Goal: Task Accomplishment & Management: Complete application form

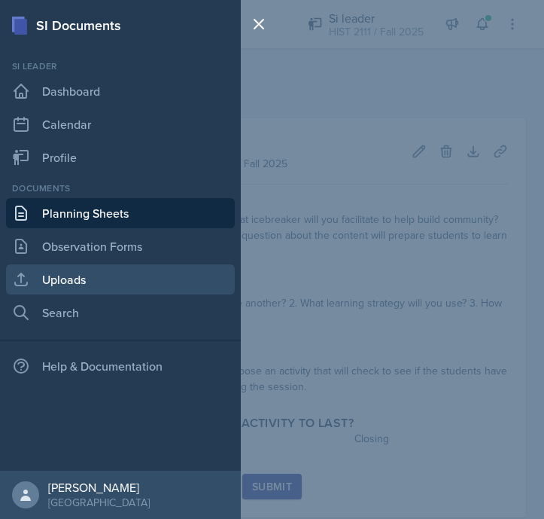
click at [103, 282] on link "Uploads" at bounding box center [120, 279] width 229 height 30
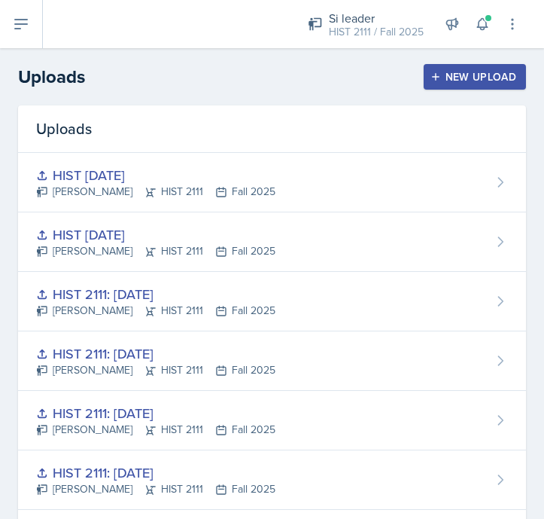
click at [465, 81] on div "New Upload" at bounding box center [476, 77] width 84 height 12
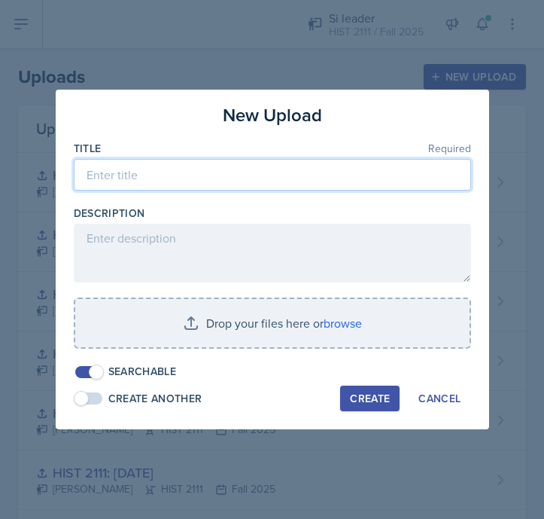
click at [268, 172] on input at bounding box center [273, 175] width 398 height 32
type input "HIST 2111: [DATE]"
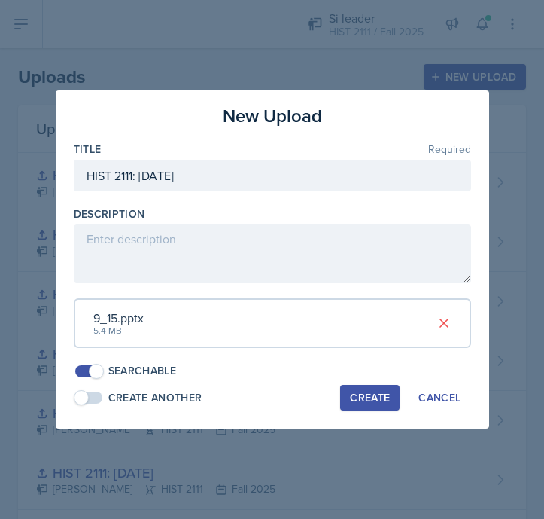
click at [366, 395] on div "Create" at bounding box center [370, 398] width 40 height 12
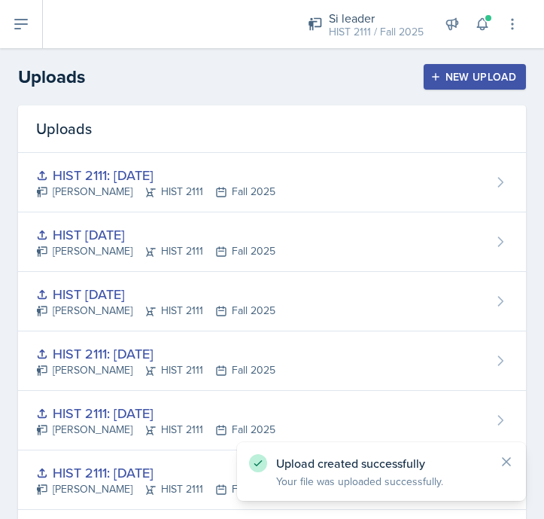
click at [498, 57] on header "Uploads New Upload" at bounding box center [272, 76] width 544 height 57
click at [496, 78] on div "New Upload" at bounding box center [476, 77] width 84 height 12
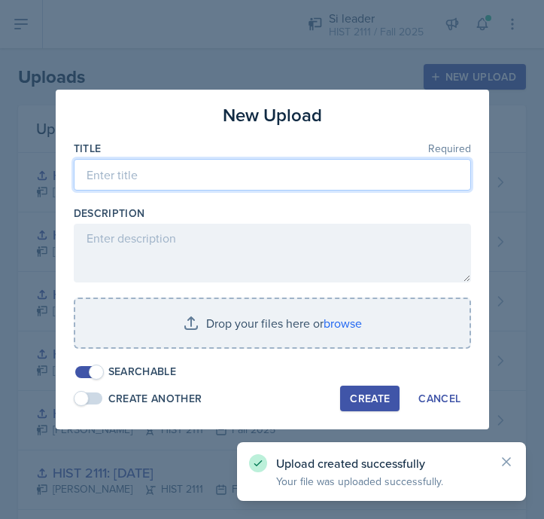
click at [352, 163] on input at bounding box center [273, 175] width 398 height 32
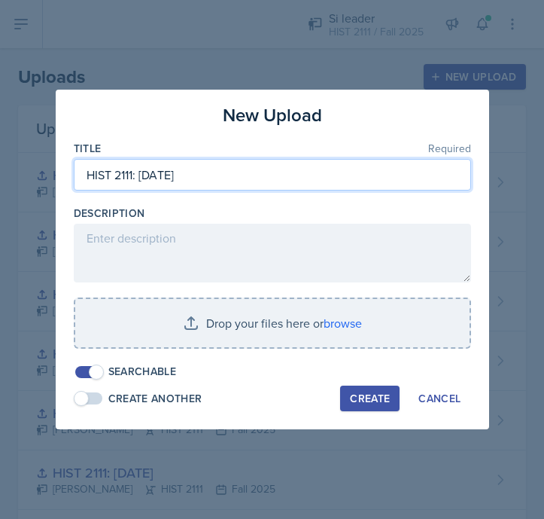
type input "HIST 2111: [DATE]"
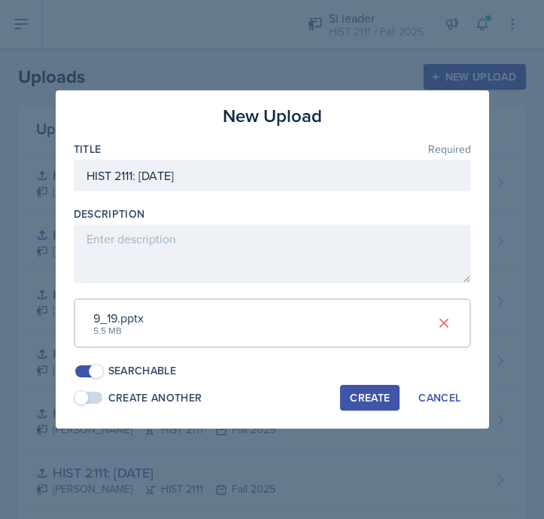
click at [373, 408] on button "Create" at bounding box center [369, 398] width 59 height 26
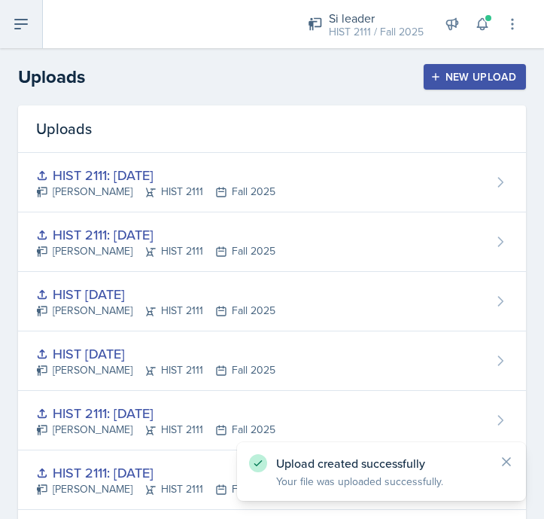
click at [31, 26] on button at bounding box center [21, 24] width 43 height 48
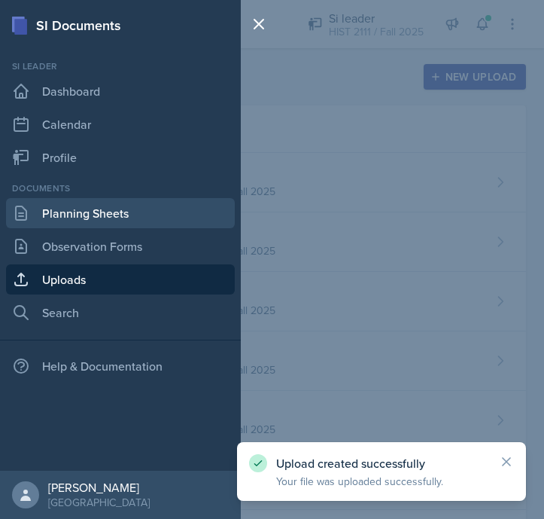
click at [77, 215] on link "Planning Sheets" at bounding box center [120, 213] width 229 height 30
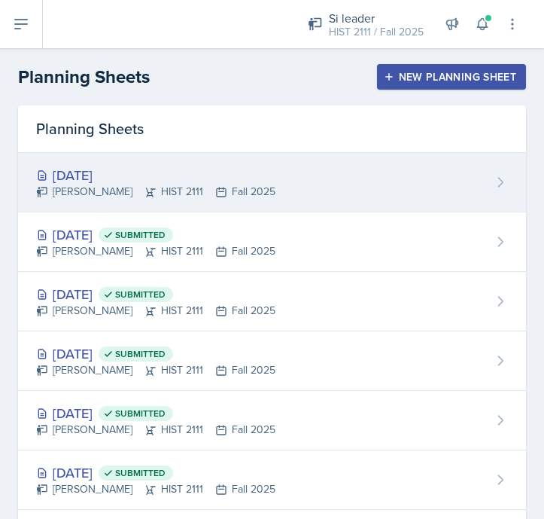
click at [200, 183] on div "[DATE]" at bounding box center [155, 175] width 239 height 20
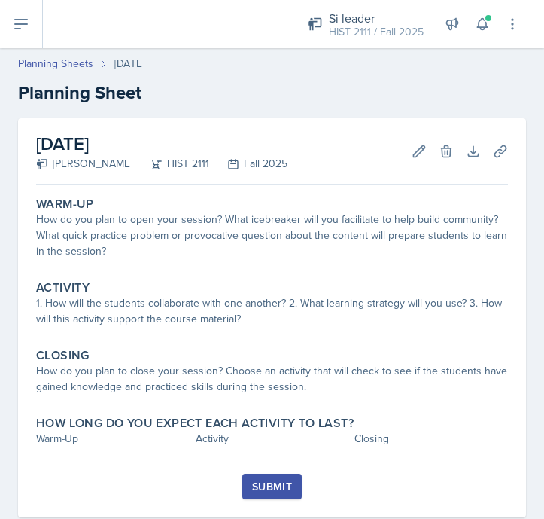
click at [209, 272] on div "Warm-Up How do you plan to open your session? What icebreaker will you facilita…" at bounding box center [272, 331] width 472 height 283
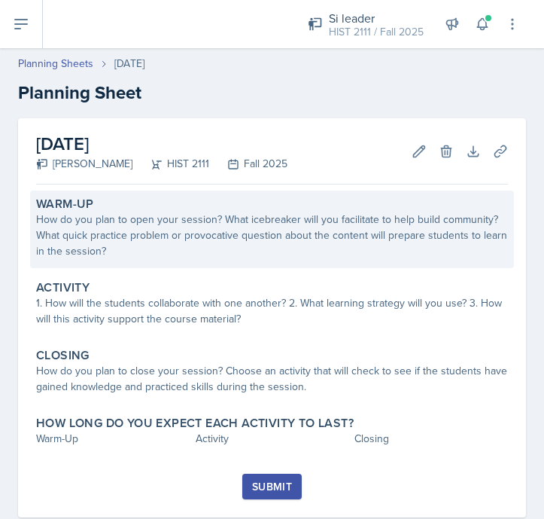
click at [210, 236] on div "How do you plan to open your session? What icebreaker will you facilitate to he…" at bounding box center [272, 235] width 472 height 47
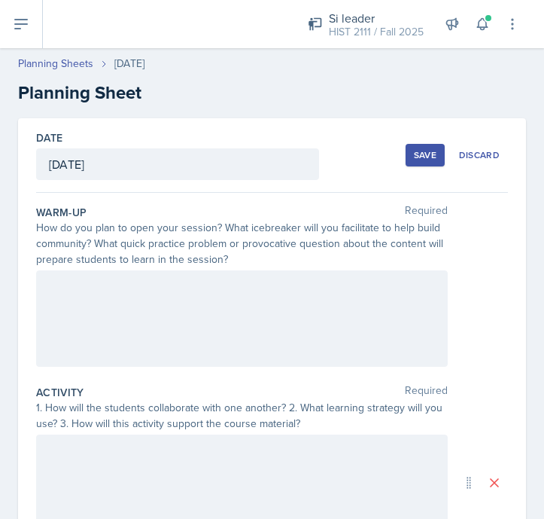
click at [262, 325] on div at bounding box center [242, 318] width 412 height 96
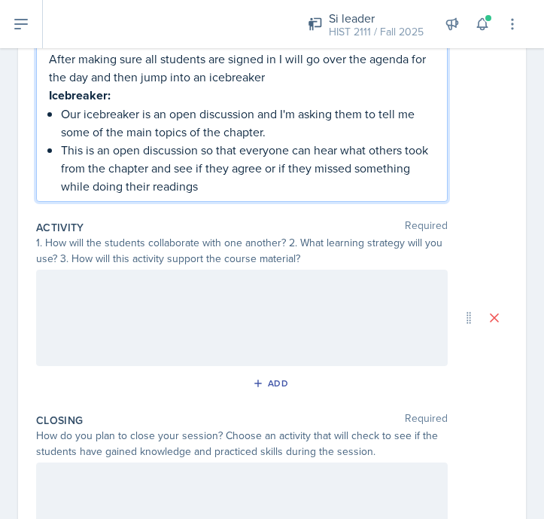
click at [309, 306] on div at bounding box center [242, 318] width 412 height 96
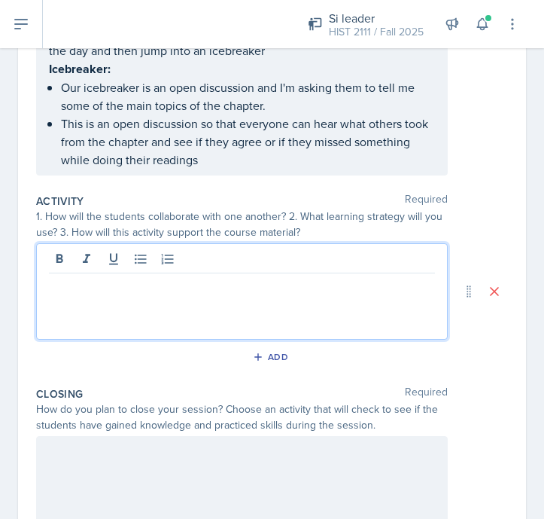
scroll to position [254, 0]
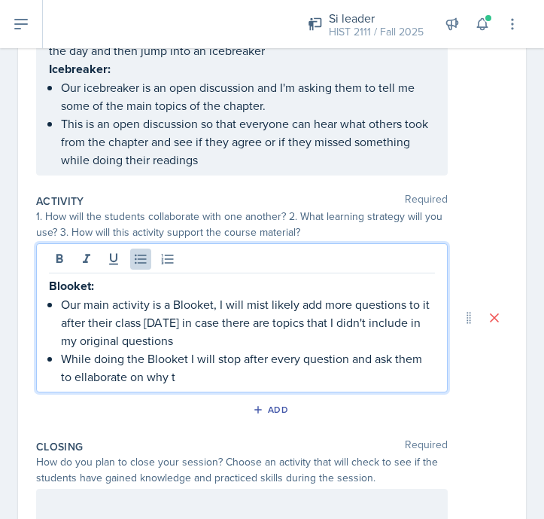
click at [111, 367] on p "While doing the Blooket I will stop after every question and ask them to ellabo…" at bounding box center [248, 367] width 374 height 36
click at [189, 372] on p "While doing the Blooket I will stop after every question and ask them to ellabo…" at bounding box center [248, 367] width 374 height 36
click at [81, 378] on p "While doing the Blooket I will stop after every question and ask them to ellabo…" at bounding box center [248, 367] width 374 height 36
click at [89, 379] on p "While doing the Blooket I will stop after every question and ask them to ellabo…" at bounding box center [248, 367] width 374 height 36
click at [206, 363] on p "While doing the Blooket I will stop after every question and ask them to elabor…" at bounding box center [248, 367] width 374 height 36
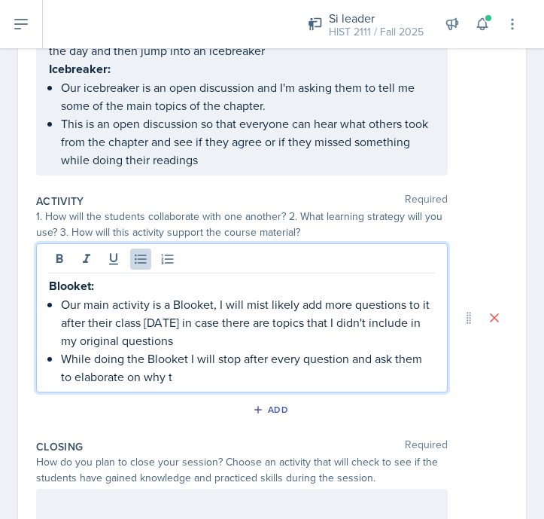
click at [200, 378] on p "While doing the Blooket I will stop after every question and ask them to elabor…" at bounding box center [248, 367] width 374 height 36
click at [258, 379] on p "While doing the Blooket I will stop after every question and ask them to elabor…" at bounding box center [248, 367] width 374 height 36
click at [298, 367] on p "While doing the Blooket I will stop after every question and ask them to elabor…" at bounding box center [248, 367] width 374 height 36
click at [332, 371] on p "While doing the Blooket I will stop after every question and ask them to elabor…" at bounding box center [248, 367] width 374 height 36
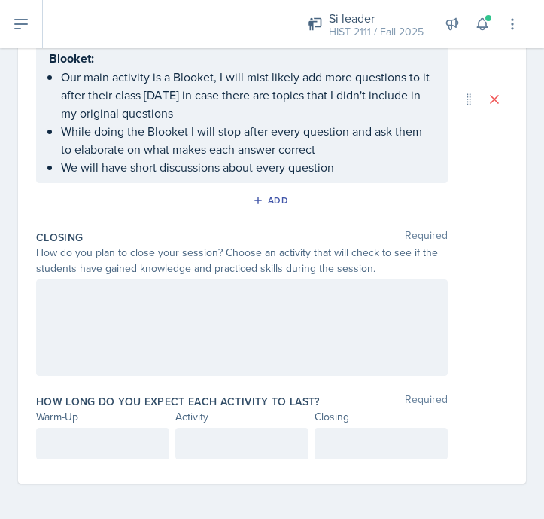
click at [340, 349] on div at bounding box center [242, 327] width 412 height 96
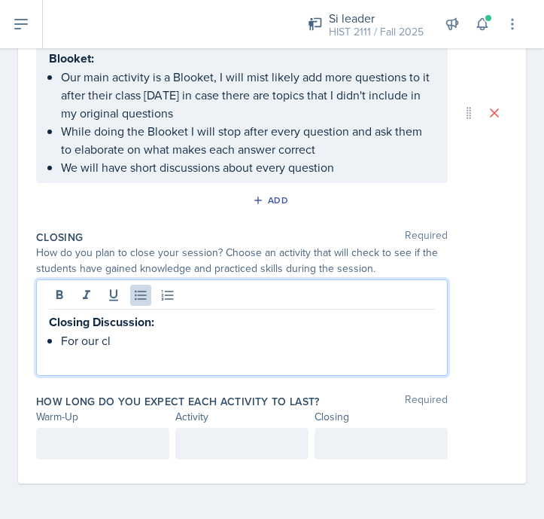
click at [399, 187] on div "Activity Required 1. How will the students collaborate with one another? 2. Wha…" at bounding box center [272, 104] width 472 height 237
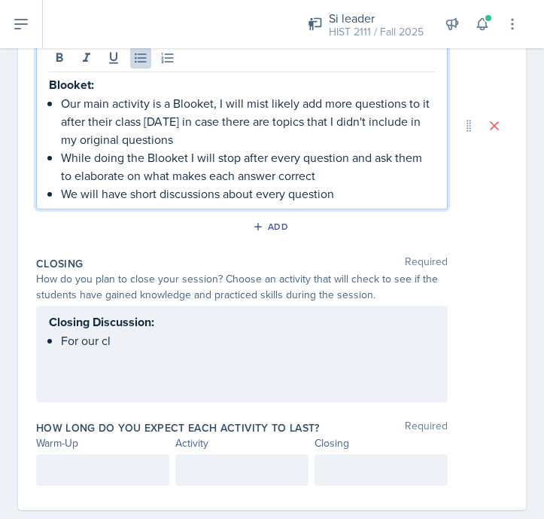
scroll to position [481, 0]
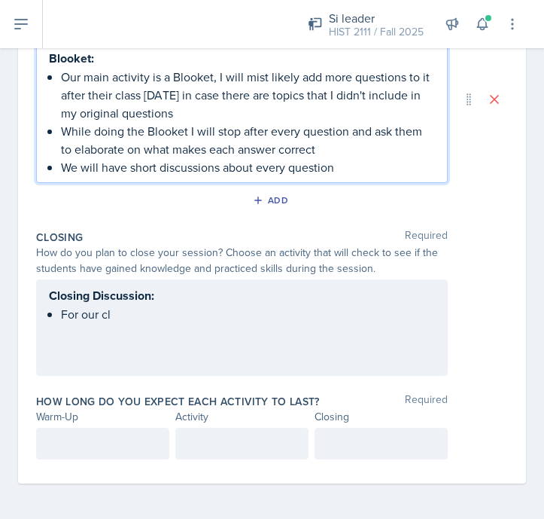
click at [399, 174] on p "We will have short discussions about every question" at bounding box center [248, 167] width 374 height 18
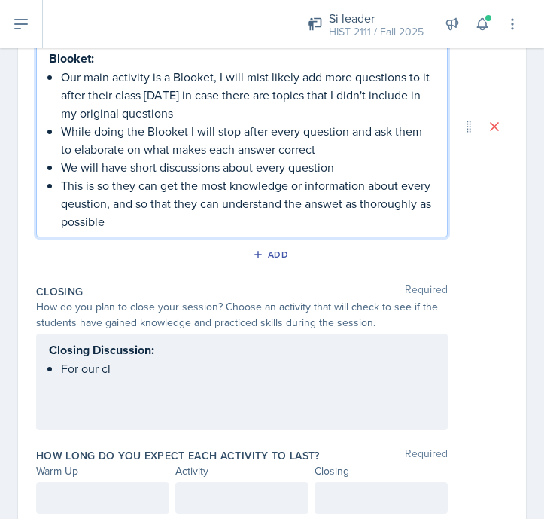
click at [78, 209] on p "This is so they can get the most knowledge or information about every qeustion,…" at bounding box center [248, 203] width 374 height 54
click at [129, 218] on p "This is so they can get the most knowledge or information about every question,…" at bounding box center [248, 203] width 374 height 54
click at [342, 206] on p "This is so they can get the most knowledge or information about every question,…" at bounding box center [248, 203] width 374 height 54
click at [313, 366] on div "Closing Discussion: For our cl" at bounding box center [242, 358] width 386 height 37
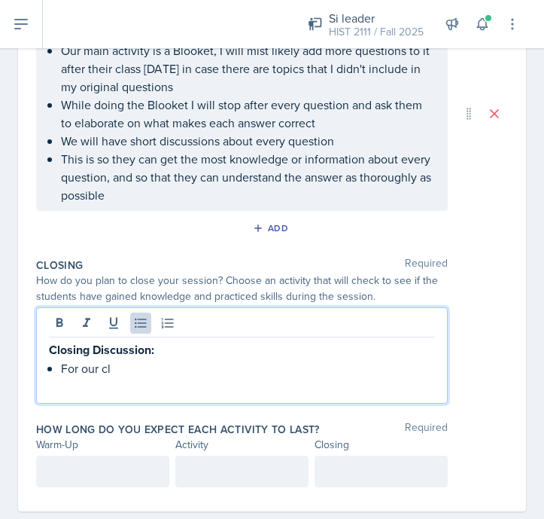
scroll to position [455, 0]
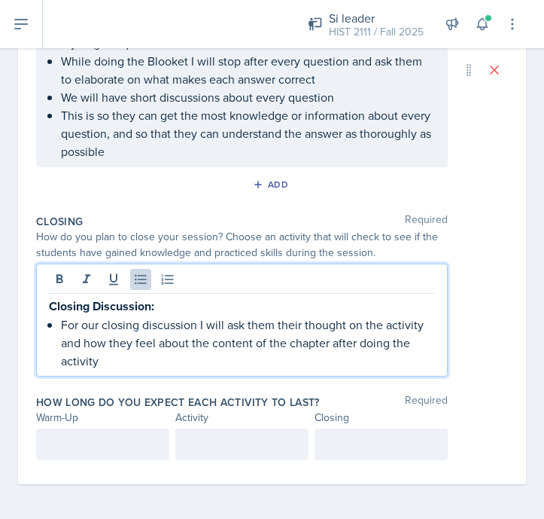
click at [146, 444] on p at bounding box center [103, 444] width 108 height 18
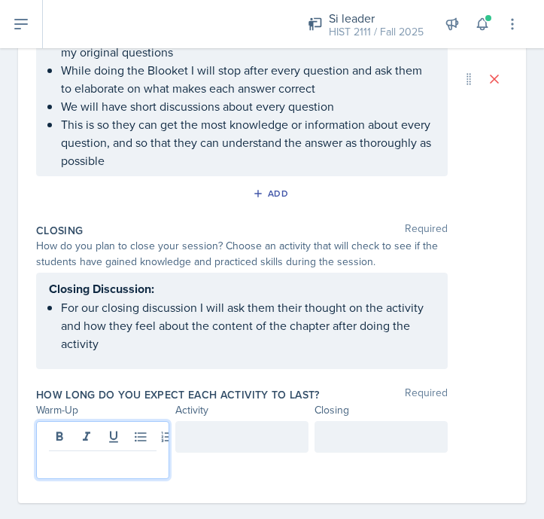
scroll to position [535, 0]
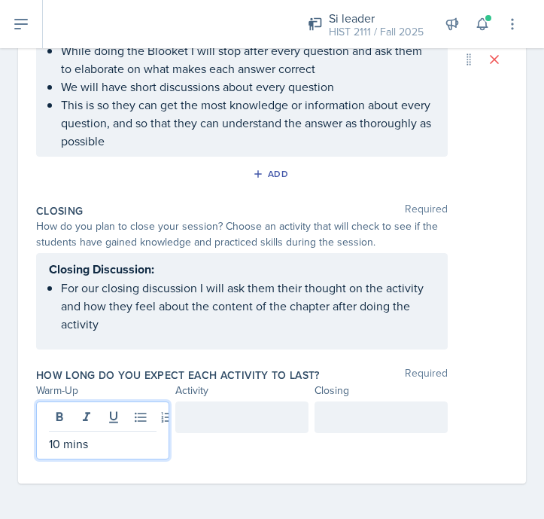
click at [244, 412] on div at bounding box center [241, 417] width 133 height 32
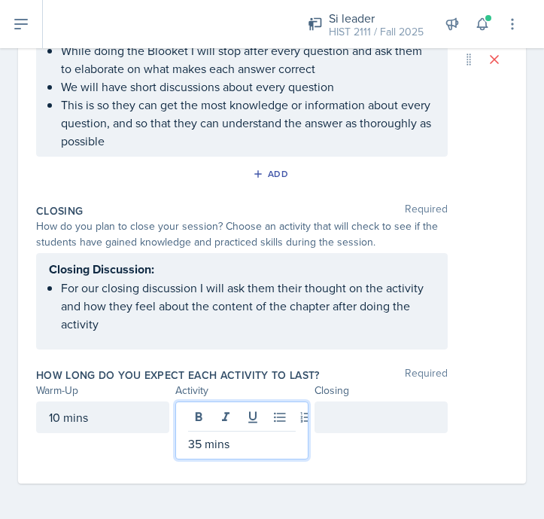
click at [368, 415] on div at bounding box center [381, 417] width 133 height 32
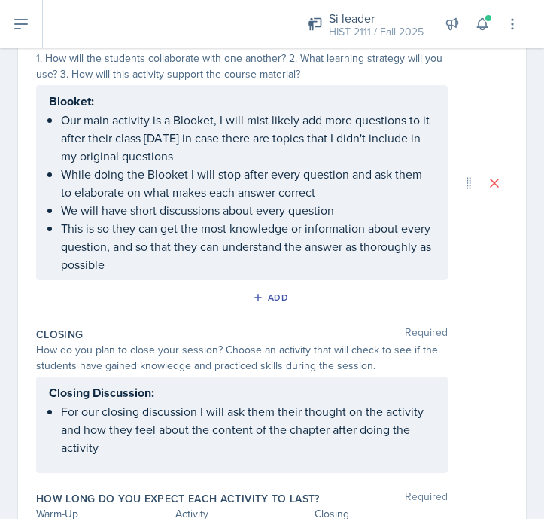
scroll to position [0, 0]
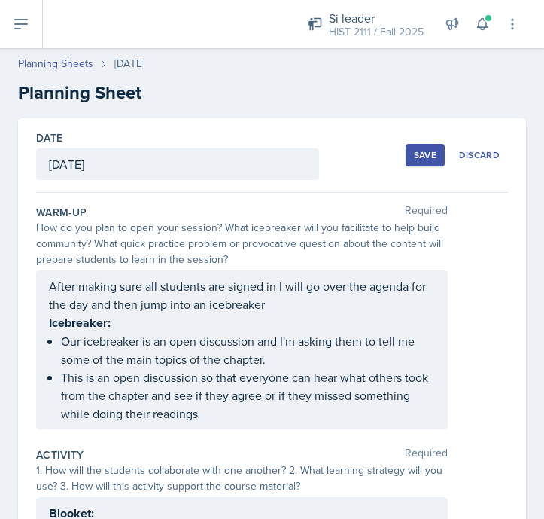
click at [428, 151] on div "Save" at bounding box center [425, 155] width 23 height 12
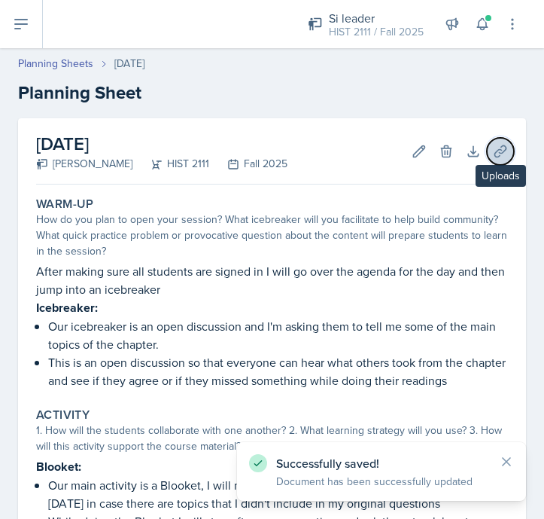
click at [492, 151] on button "Uploads" at bounding box center [500, 151] width 27 height 27
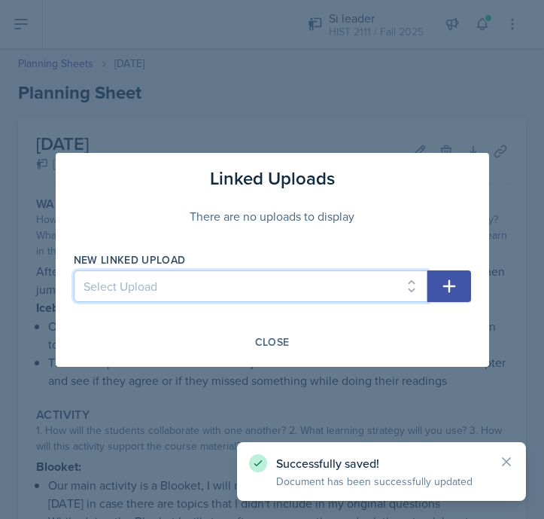
click at [276, 287] on select "Select Upload MOCK SESSON HIST 2111: [DATE] HIST 2111: [DATE] HIST 2111: [DATE]…" at bounding box center [251, 286] width 354 height 32
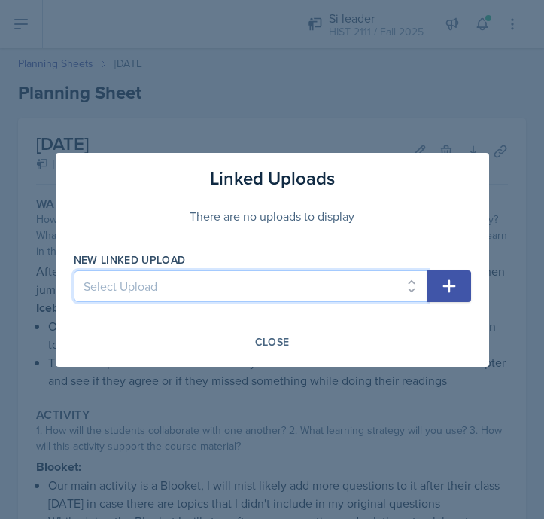
select select "7ce15b5f-4868-4521-8666-af3185627515"
click at [74, 270] on select "Select Upload MOCK SESSON HIST 2111: [DATE] HIST 2111: [DATE] HIST 2111: [DATE]…" at bounding box center [251, 286] width 354 height 32
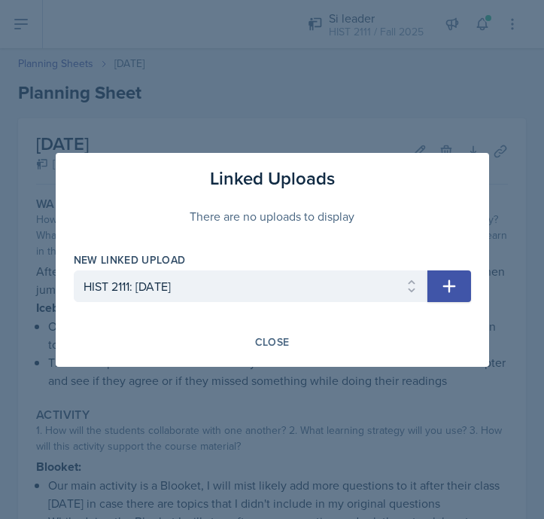
click at [462, 283] on button "button" at bounding box center [450, 286] width 44 height 32
select select
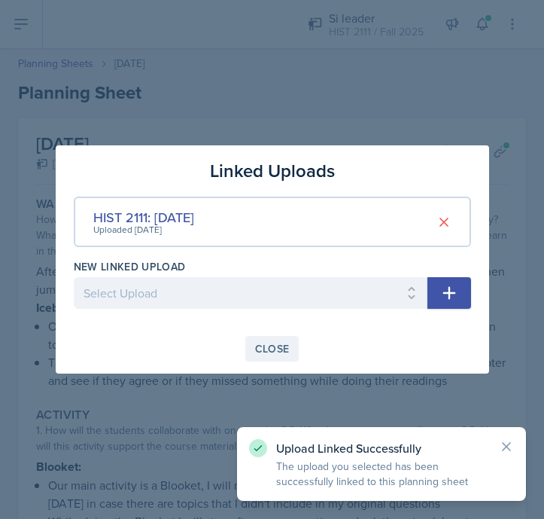
click at [276, 346] on div "Close" at bounding box center [272, 349] width 35 height 12
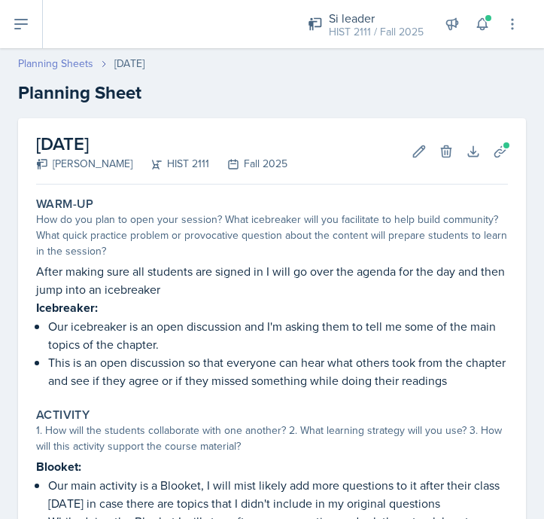
click at [72, 63] on link "Planning Sheets" at bounding box center [55, 64] width 75 height 16
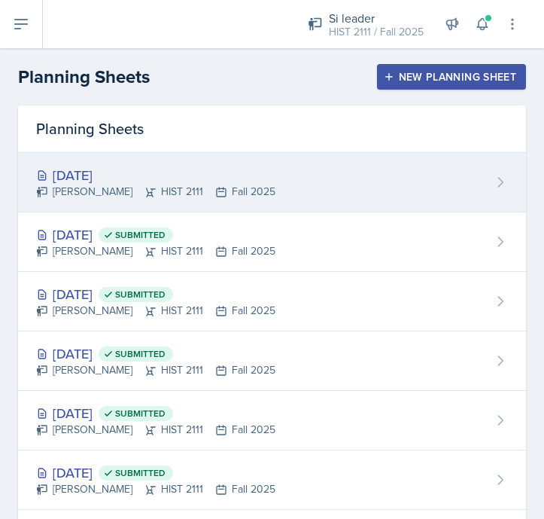
click at [381, 162] on div "[DATE] [PERSON_NAME] HIST 2111 Fall 2025" at bounding box center [272, 182] width 508 height 59
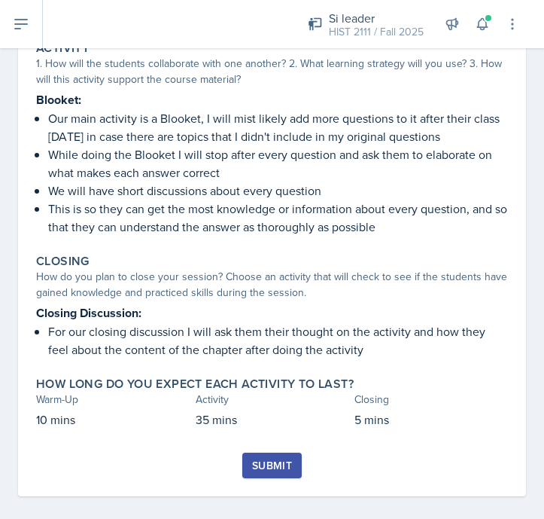
scroll to position [379, 0]
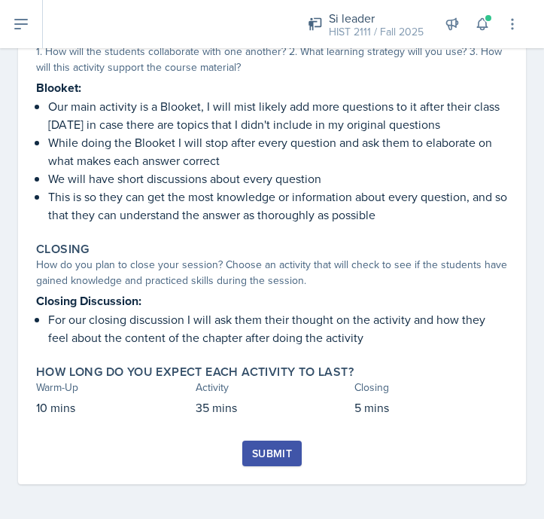
click at [282, 452] on div "Submit" at bounding box center [272, 453] width 40 height 12
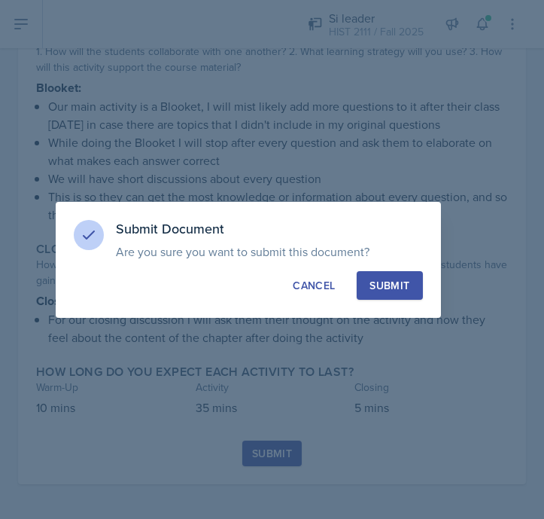
click at [385, 279] on div "Submit" at bounding box center [390, 285] width 40 height 15
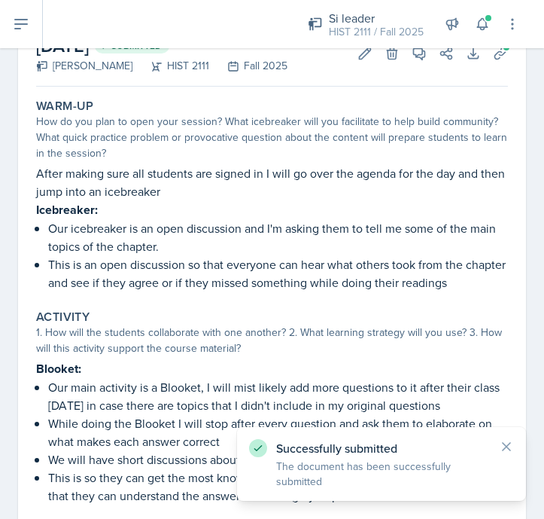
scroll to position [0, 0]
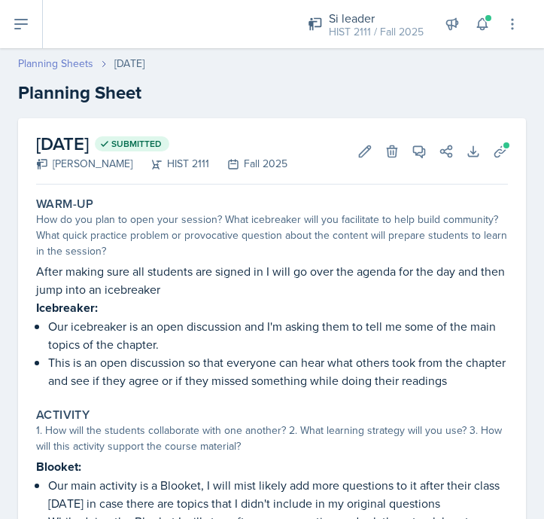
click at [23, 57] on link "Planning Sheets" at bounding box center [55, 64] width 75 height 16
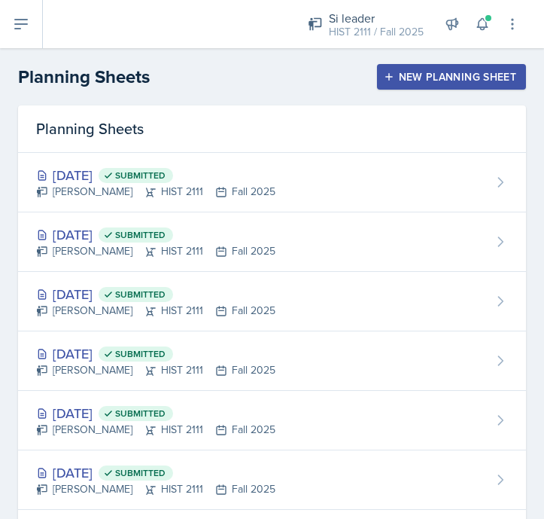
click at [451, 75] on div "New Planning Sheet" at bounding box center [452, 77] width 130 height 12
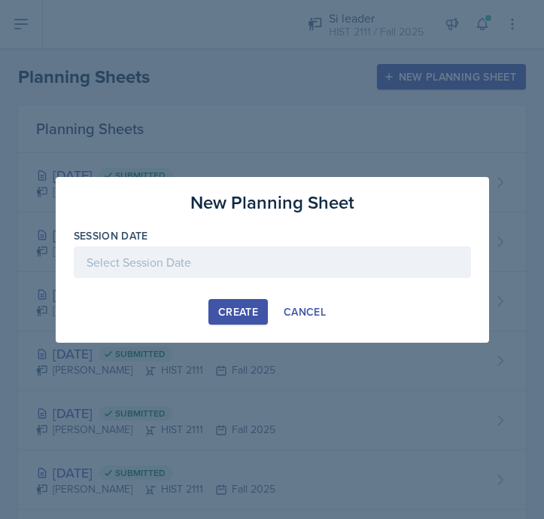
click at [277, 265] on div at bounding box center [273, 262] width 398 height 32
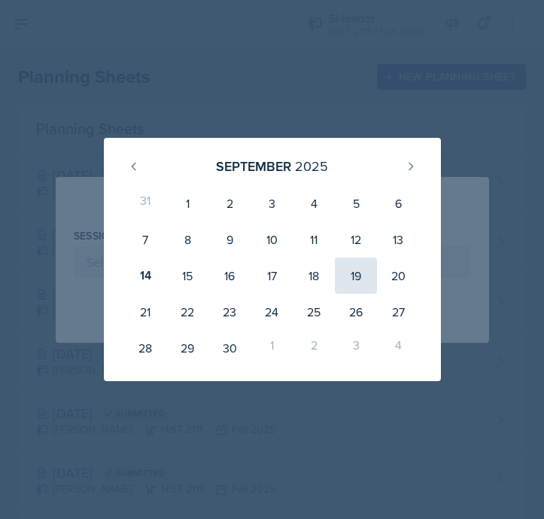
click at [364, 272] on div "19" at bounding box center [356, 275] width 42 height 36
type input "[DATE]"
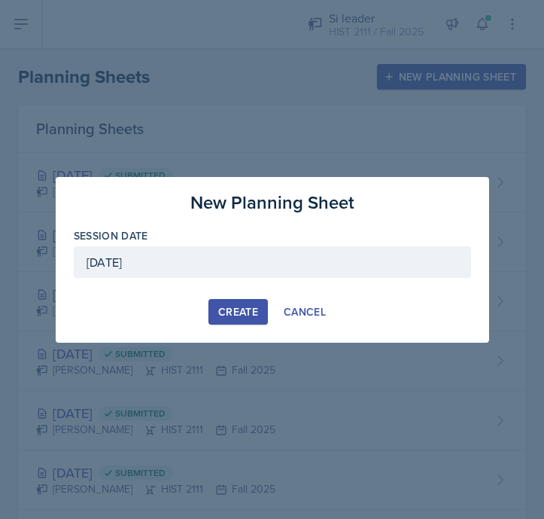
click at [226, 320] on button "Create" at bounding box center [238, 312] width 59 height 26
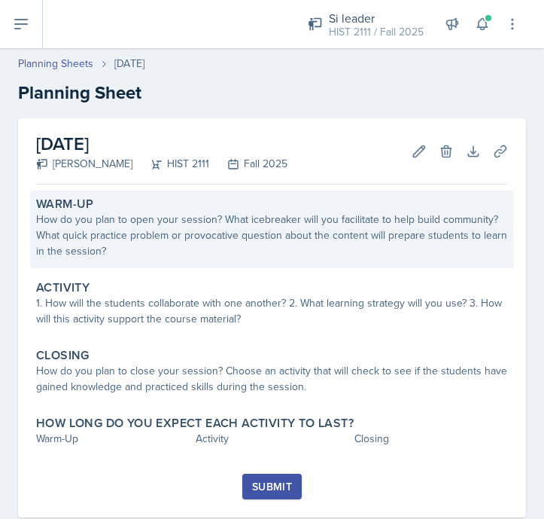
click at [203, 251] on div "How do you plan to open your session? What icebreaker will you facilitate to he…" at bounding box center [272, 235] width 472 height 47
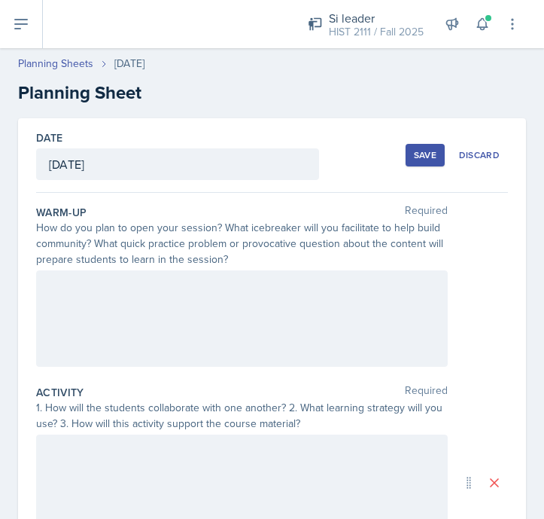
click at [196, 306] on div at bounding box center [242, 318] width 412 height 96
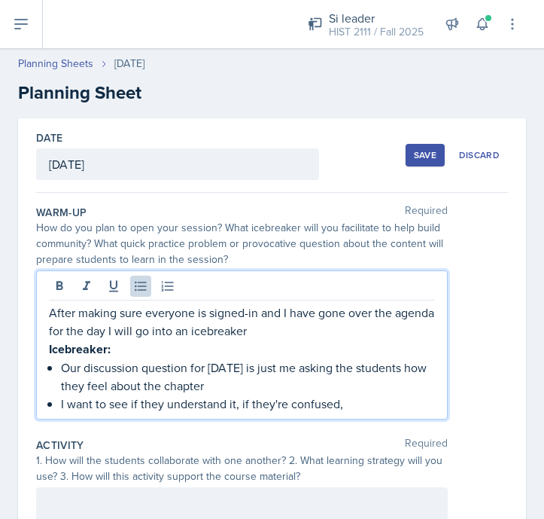
click at [239, 404] on p "I want to see if they understand it, if they're confused," at bounding box center [248, 404] width 374 height 18
click at [371, 391] on p "Our discussion question for [DATE] is just me asking the students how they feel…" at bounding box center [248, 376] width 374 height 36
click at [363, 398] on p "I want to see if they understand it or if they're confused," at bounding box center [248, 404] width 374 height 18
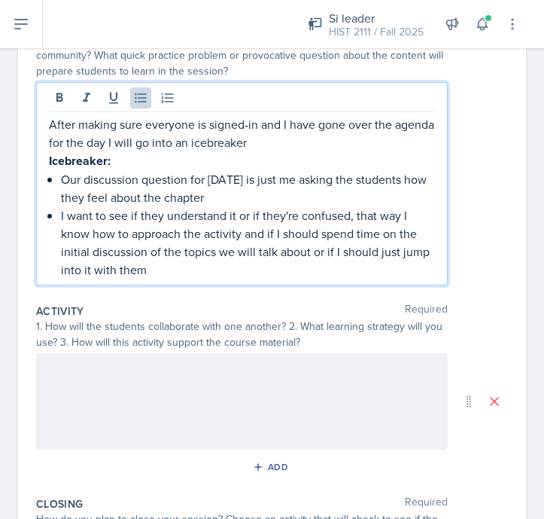
scroll to position [216, 0]
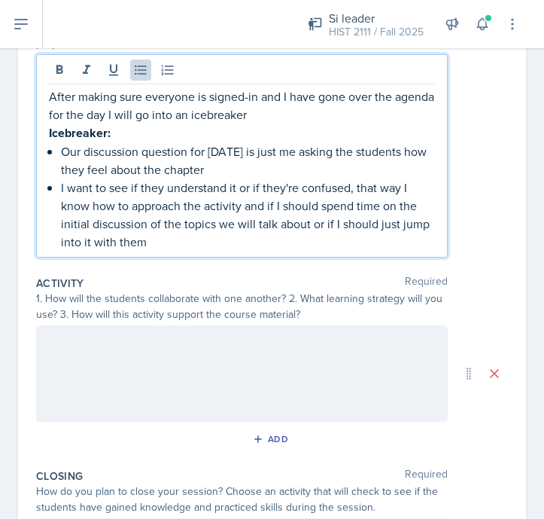
click at [358, 385] on div at bounding box center [242, 373] width 412 height 96
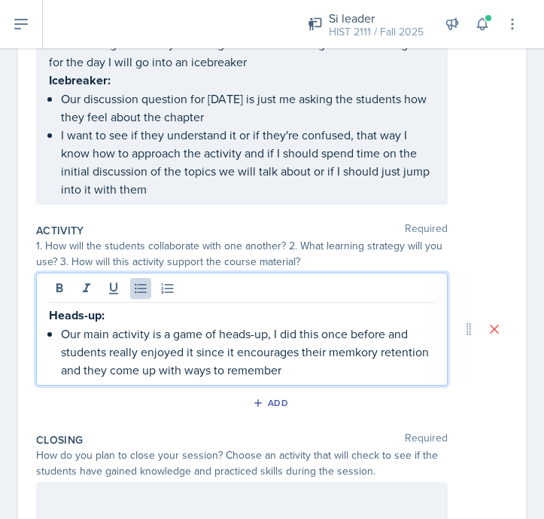
click at [363, 355] on p "Our main activity is a game of heads-up, I did this once before and students re…" at bounding box center [248, 352] width 374 height 54
click at [353, 362] on p "Our main activity is a game of heads-up, I did this once before and students re…" at bounding box center [248, 352] width 374 height 54
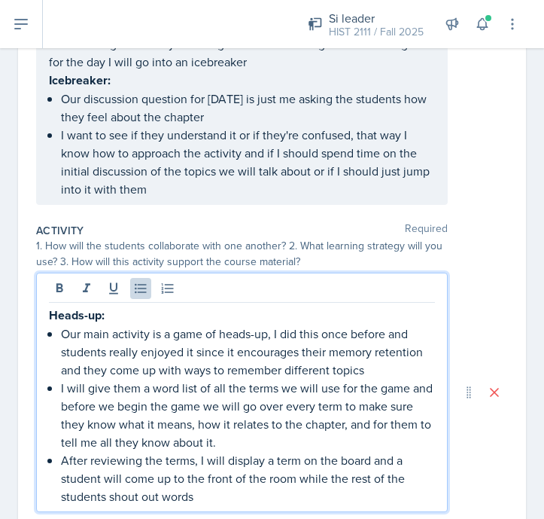
click at [102, 471] on p "After reviewing the terms, I will display a term on the board and a student wil…" at bounding box center [248, 478] width 374 height 54
click at [210, 494] on p "After reviewing the terms, I will display a term on the board and a students wi…" at bounding box center [248, 478] width 374 height 54
click at [105, 480] on p "After reviewing the terms, I will display a term on the board and a students wi…" at bounding box center [248, 478] width 374 height 54
click at [230, 493] on p "After reviewing the terms, I will display a term on the board and a student wil…" at bounding box center [248, 478] width 374 height 54
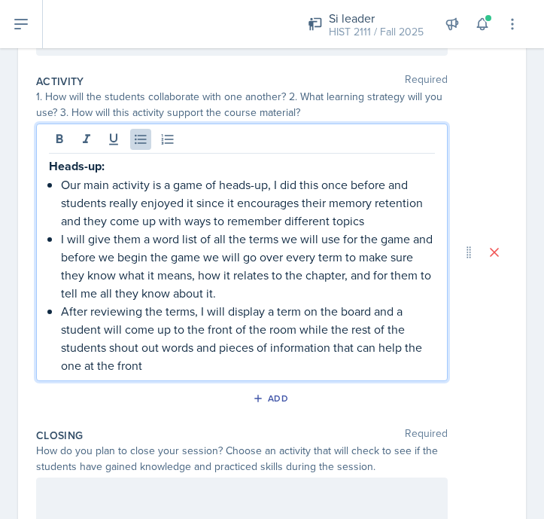
scroll to position [392, 0]
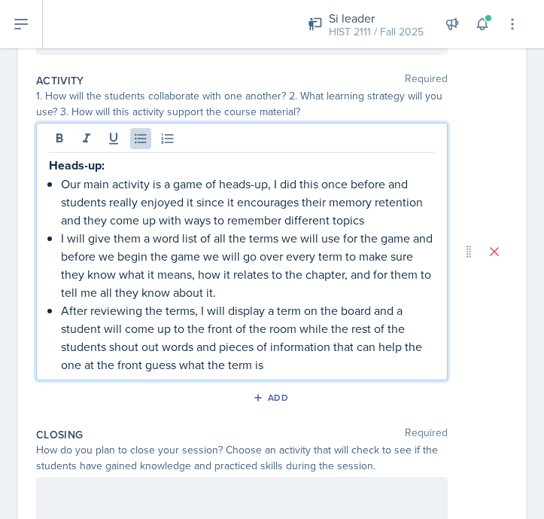
click at [191, 312] on p "After reviewing the terms, I will display a term on the board and a student wil…" at bounding box center [248, 337] width 374 height 72
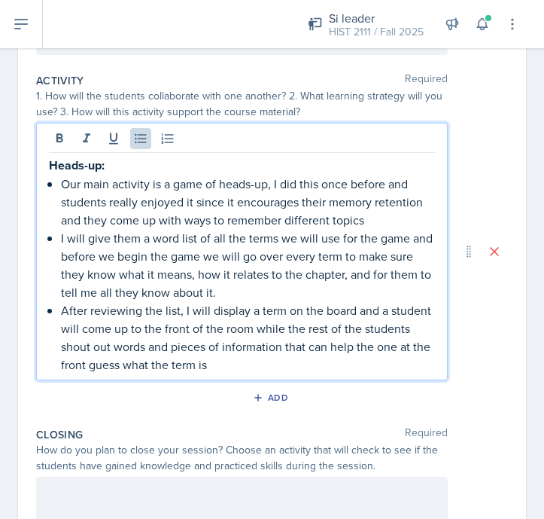
click at [239, 367] on p "After reviewing the list, I will display a term on the board and a student will…" at bounding box center [248, 337] width 374 height 72
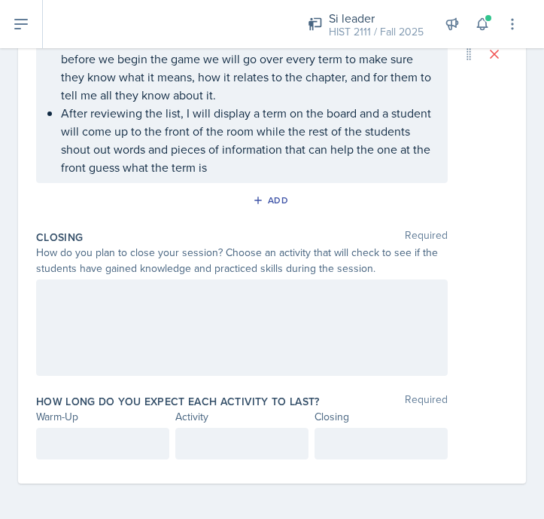
click at [233, 358] on div at bounding box center [242, 327] width 412 height 96
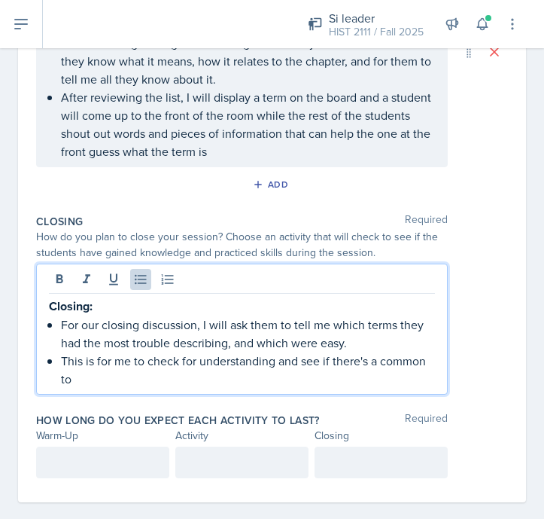
scroll to position [590, 0]
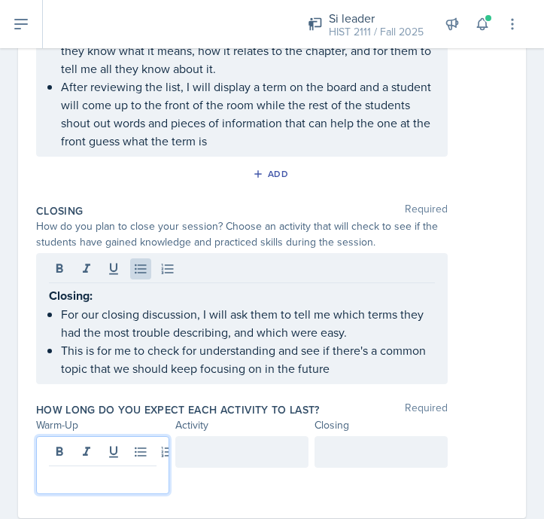
click at [129, 454] on div at bounding box center [102, 465] width 133 height 58
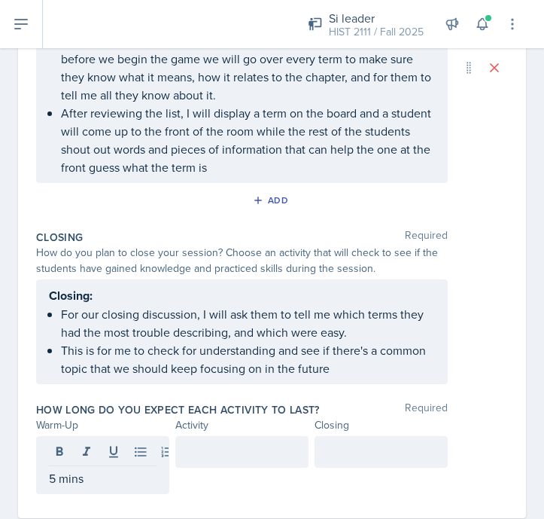
click at [209, 464] on div at bounding box center [241, 452] width 133 height 32
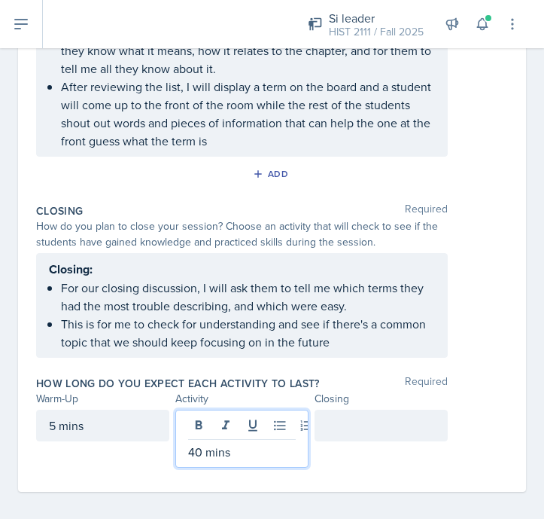
click at [347, 429] on div at bounding box center [381, 426] width 133 height 32
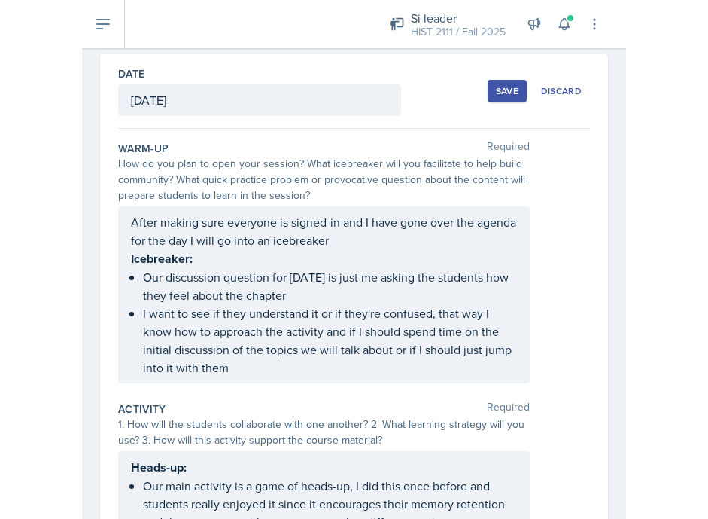
scroll to position [0, 0]
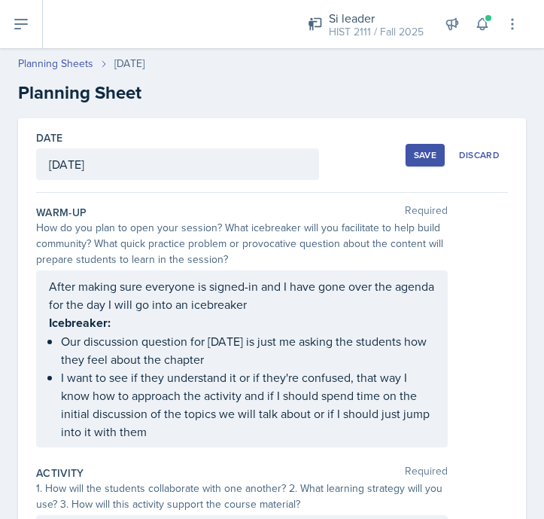
click at [431, 164] on button "Save" at bounding box center [425, 155] width 39 height 23
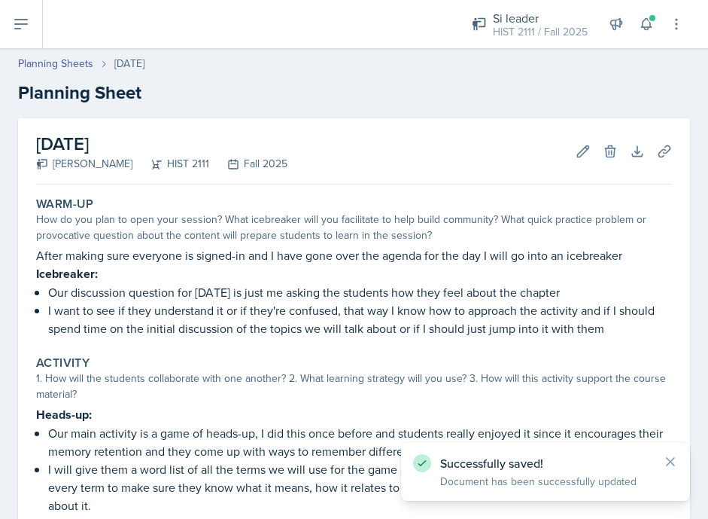
click at [544, 168] on div "[DATE] [PERSON_NAME] HIST 2111 Fall 2025 Edit Delete Download Uploads Autosaving" at bounding box center [354, 151] width 636 height 66
click at [544, 161] on button "Uploads" at bounding box center [664, 151] width 27 height 27
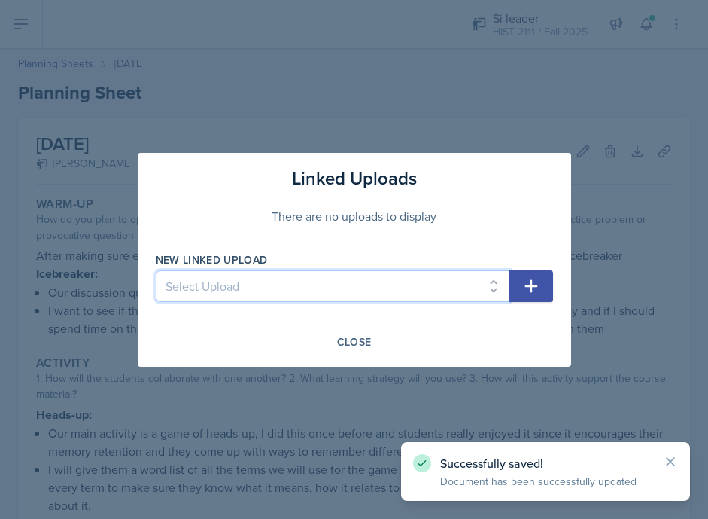
click at [325, 295] on select "Select Upload MOCK SESSON HIST 2111: [DATE] HIST 2111: [DATE] HIST 2111: [DATE]…" at bounding box center [333, 286] width 354 height 32
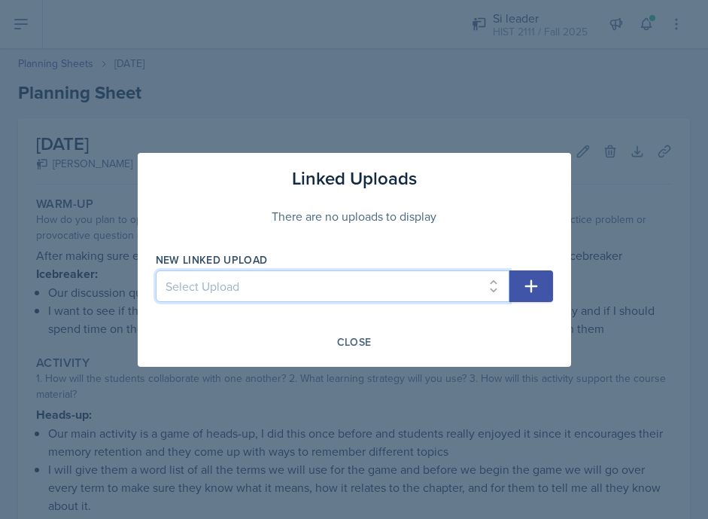
select select "1a04ca62-1a80-4d68-8f9c-d116d2602a60"
click at [156, 270] on select "Select Upload MOCK SESSON HIST 2111: [DATE] HIST 2111: [DATE] HIST 2111: [DATE]…" at bounding box center [333, 286] width 354 height 32
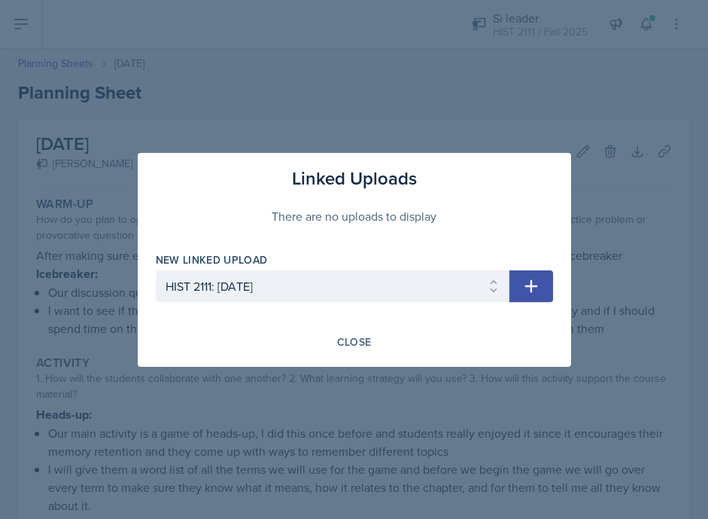
click at [538, 279] on icon "button" at bounding box center [532, 286] width 18 height 18
select select
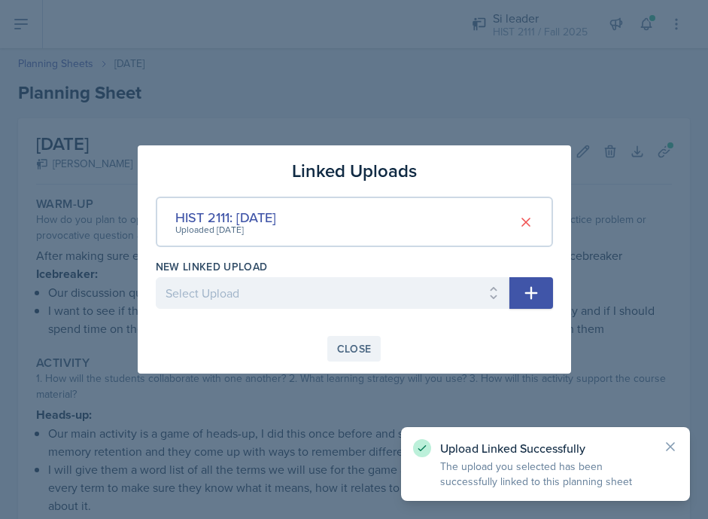
click at [368, 360] on button "Close" at bounding box center [355, 349] width 54 height 26
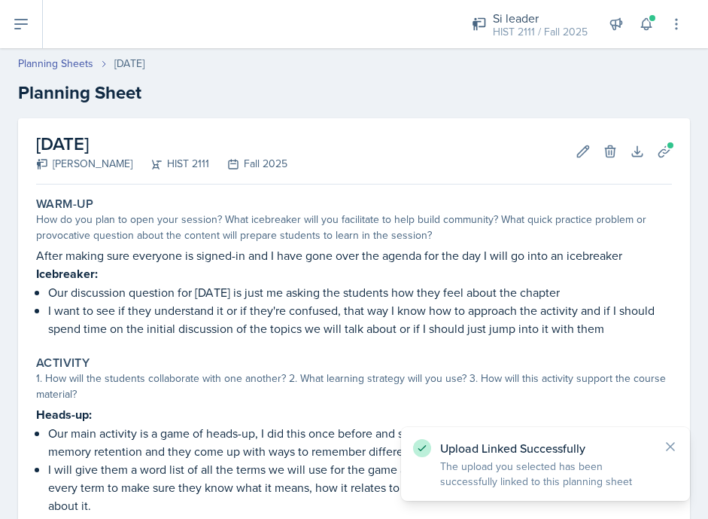
scroll to position [363, 0]
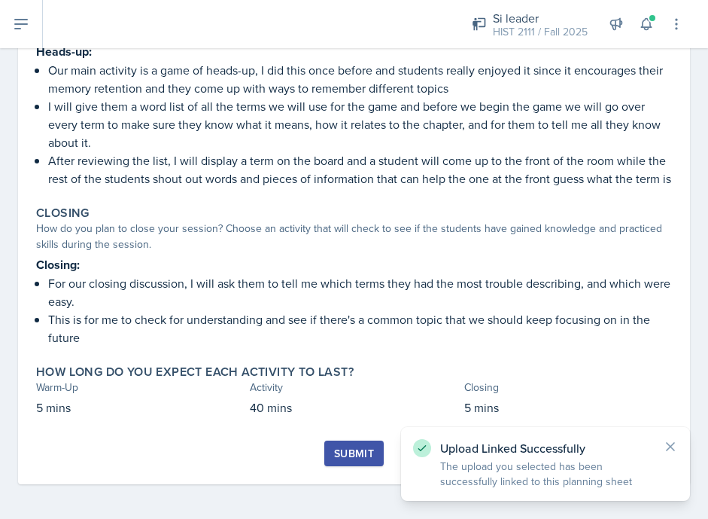
click at [343, 450] on div "Submit" at bounding box center [354, 453] width 40 height 12
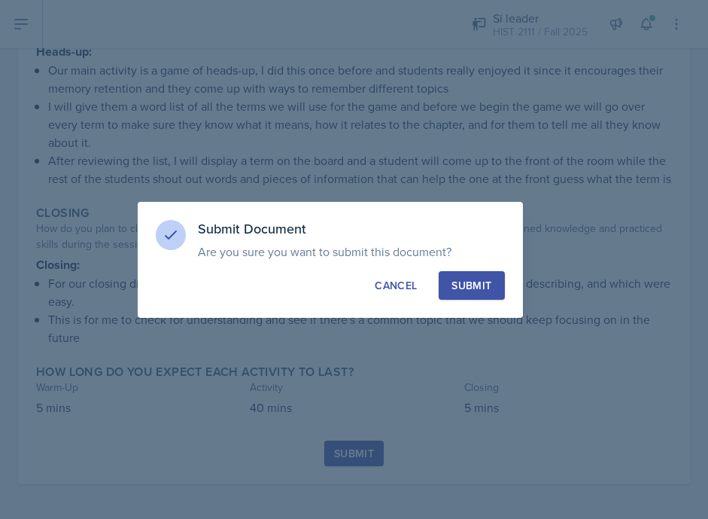
click at [483, 297] on button "Submit" at bounding box center [472, 285] width 66 height 29
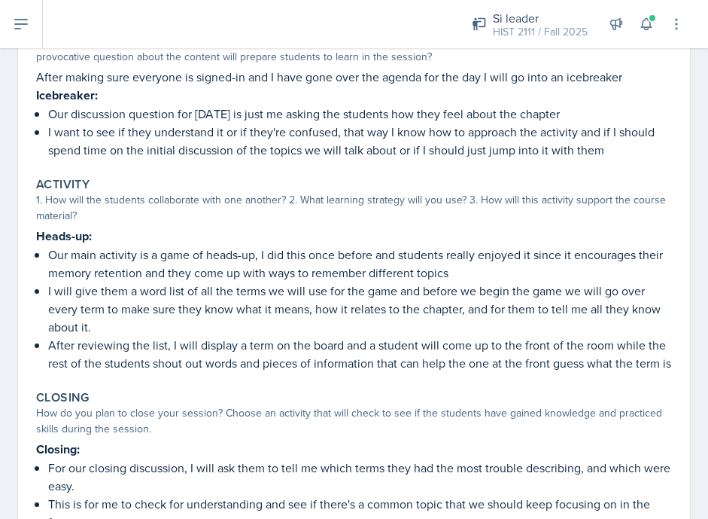
scroll to position [0, 0]
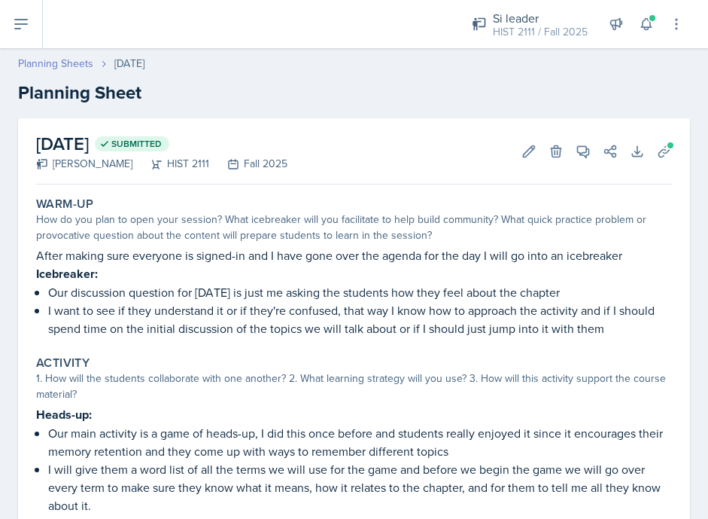
click at [67, 70] on link "Planning Sheets" at bounding box center [55, 64] width 75 height 16
